Goal: Task Accomplishment & Management: Manage account settings

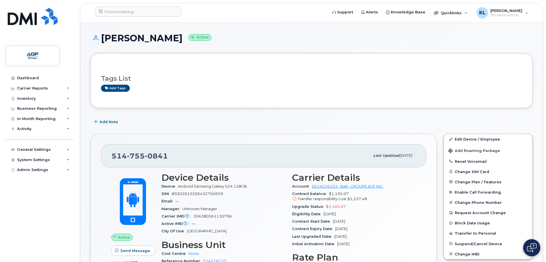
scroll to position [114, 0]
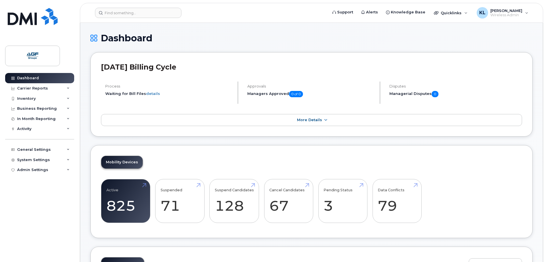
click at [109, 19] on header "Support Alerts Knowledge Base Quicklinks Suspend / Cancel Device Change SIM Car…" at bounding box center [311, 13] width 463 height 20
click at [109, 15] on input at bounding box center [138, 13] width 86 height 10
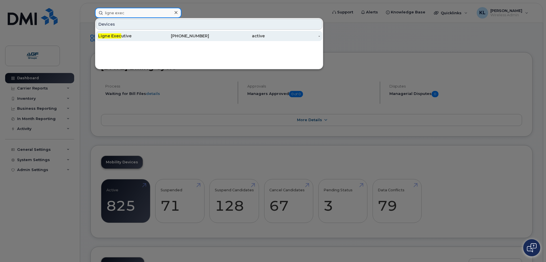
type input "ligne exec"
click at [133, 34] on div "Ligne Exec utive" at bounding box center [126, 36] width 56 height 6
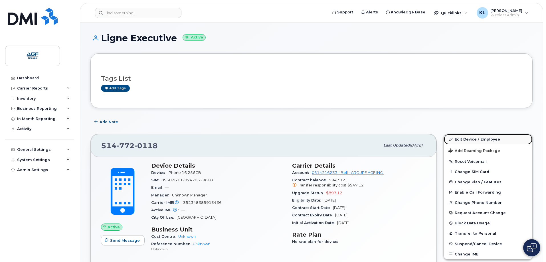
click at [477, 140] on link "Edit Device / Employee" at bounding box center [487, 139] width 88 height 10
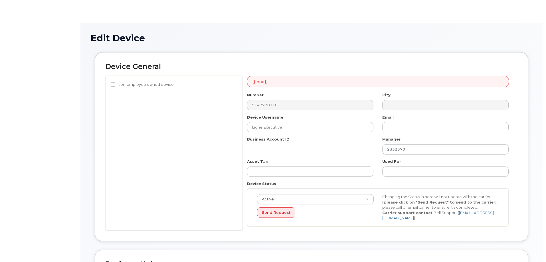
select select "33509692"
select select "33509674"
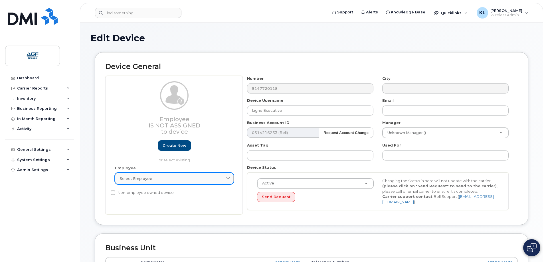
click at [227, 179] on icon at bounding box center [228, 179] width 4 height 4
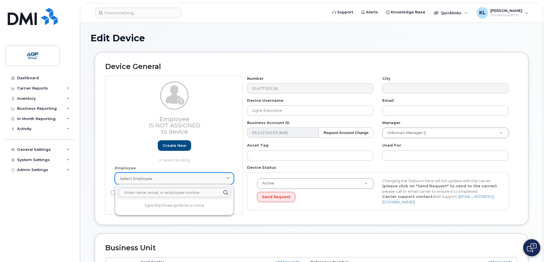
click at [227, 179] on icon at bounding box center [228, 179] width 4 height 4
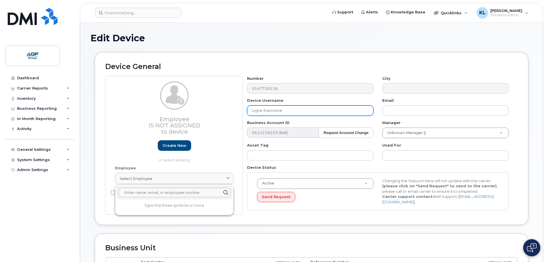
click at [278, 106] on input "Ligne Executive" at bounding box center [310, 110] width 126 height 10
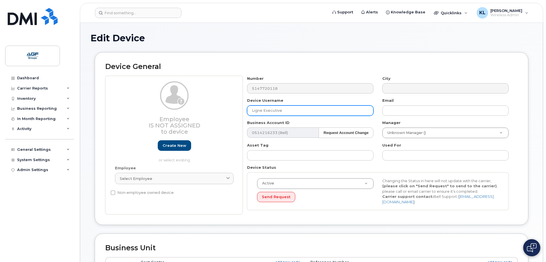
click at [278, 109] on input "Ligne Executive" at bounding box center [310, 110] width 126 height 10
click at [284, 114] on input "Ligne Executive" at bounding box center [310, 110] width 126 height 10
drag, startPoint x: 284, startPoint y: 113, endPoint x: 263, endPoint y: 110, distance: 20.7
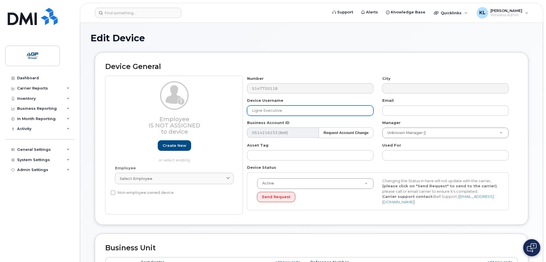
click at [263, 110] on input "Ligne Executive" at bounding box center [310, 110] width 126 height 10
type input "Ligne libre"
click at [508, 99] on div "Email" at bounding box center [445, 107] width 135 height 18
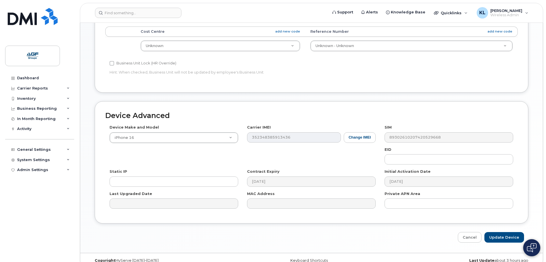
scroll to position [237, 0]
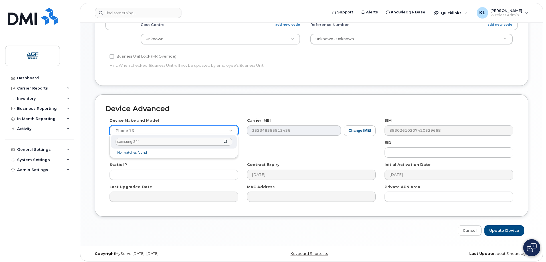
type input "samsung 24fe"
click at [158, 145] on input "samsung 24fe" at bounding box center [173, 142] width 117 height 8
click at [139, 141] on input "galaxys" at bounding box center [173, 142] width 117 height 8
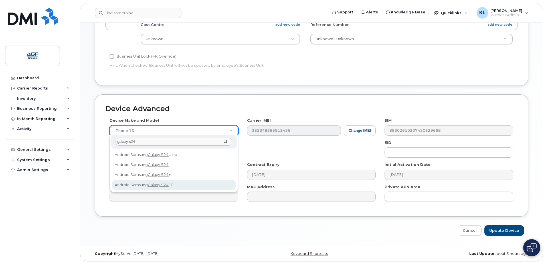
type input "galaxy s24"
select select "3249"
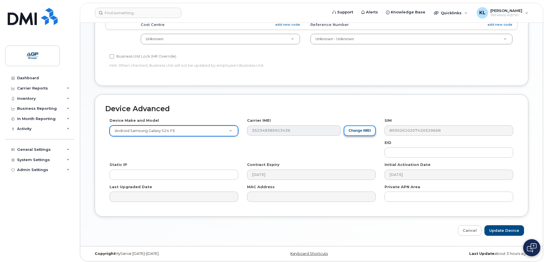
click at [355, 133] on button "Change IMEI" at bounding box center [359, 130] width 32 height 11
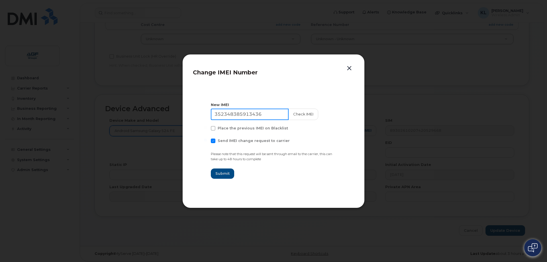
click at [227, 115] on input "352348385913436" at bounding box center [250, 114] width 78 height 11
click at [353, 64] on button "button" at bounding box center [349, 68] width 9 height 8
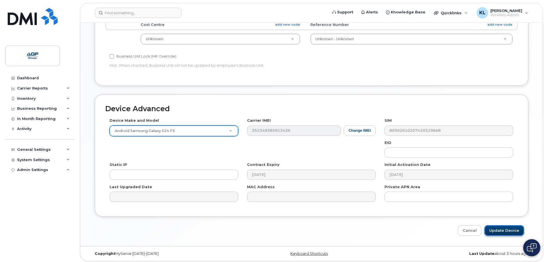
click at [500, 227] on input "Update Device" at bounding box center [504, 230] width 40 height 11
type input "Saving..."
